Goal: Navigation & Orientation: Find specific page/section

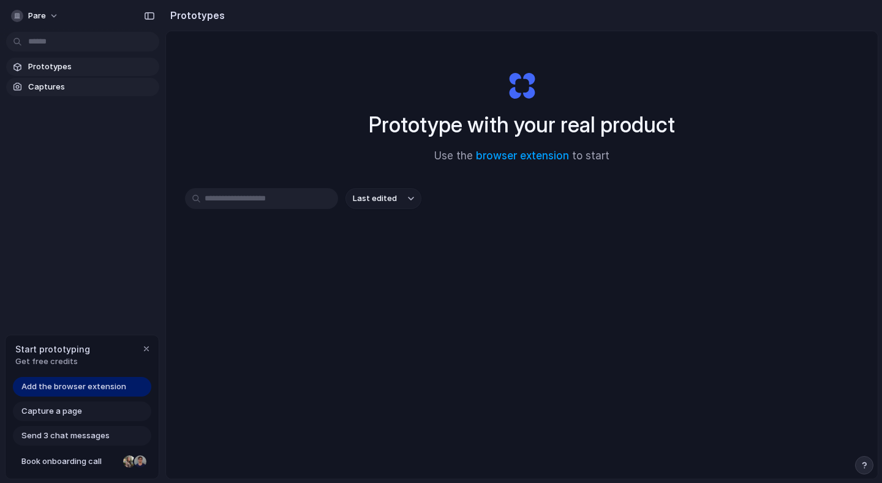
click at [65, 92] on span "Captures" at bounding box center [91, 87] width 126 height 12
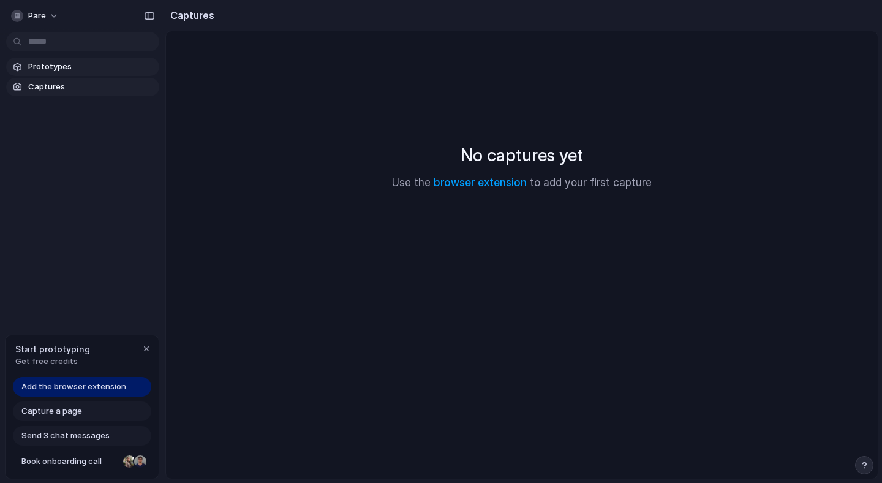
click at [66, 65] on span "Prototypes" at bounding box center [91, 67] width 126 height 12
